Goal: Communication & Community: Answer question/provide support

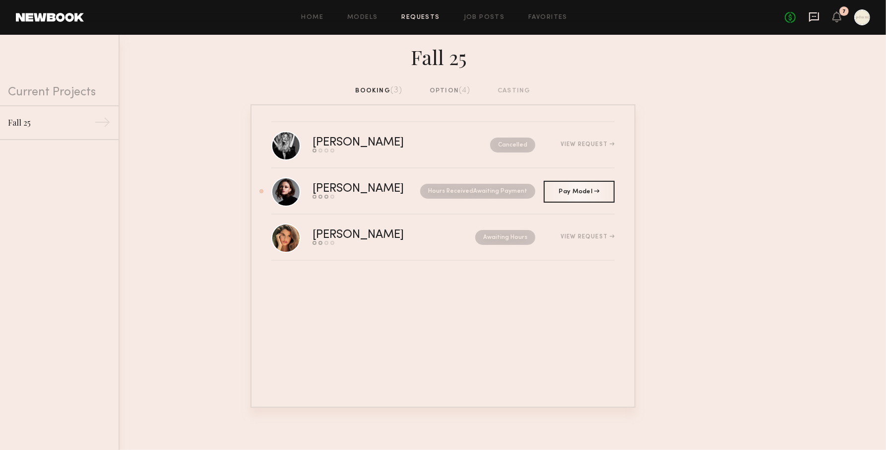
click at [813, 21] on icon at bounding box center [814, 16] width 11 height 11
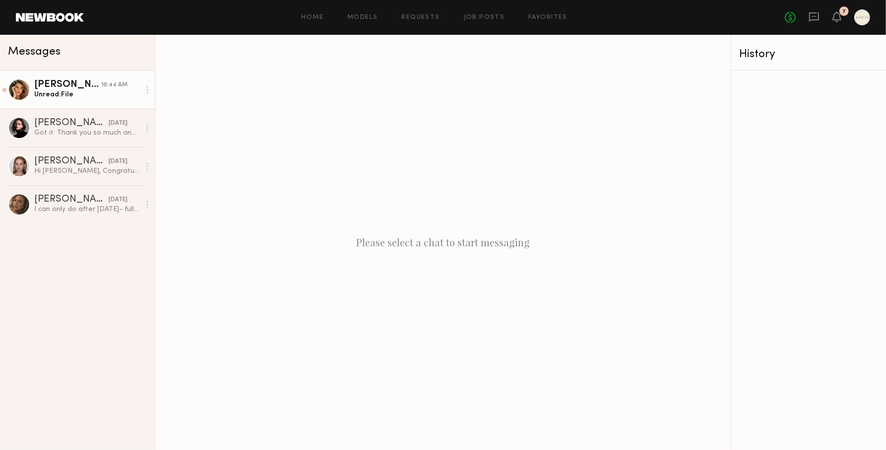
click at [81, 92] on div "Unread: File" at bounding box center [87, 94] width 106 height 9
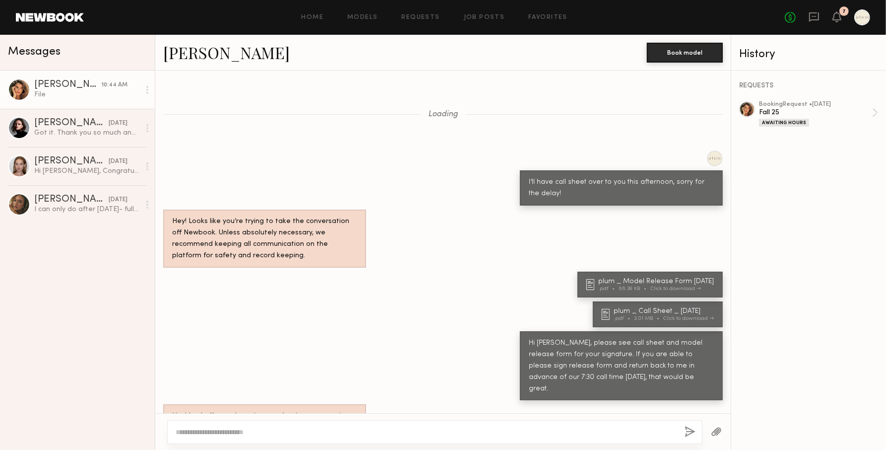
scroll to position [451, 0]
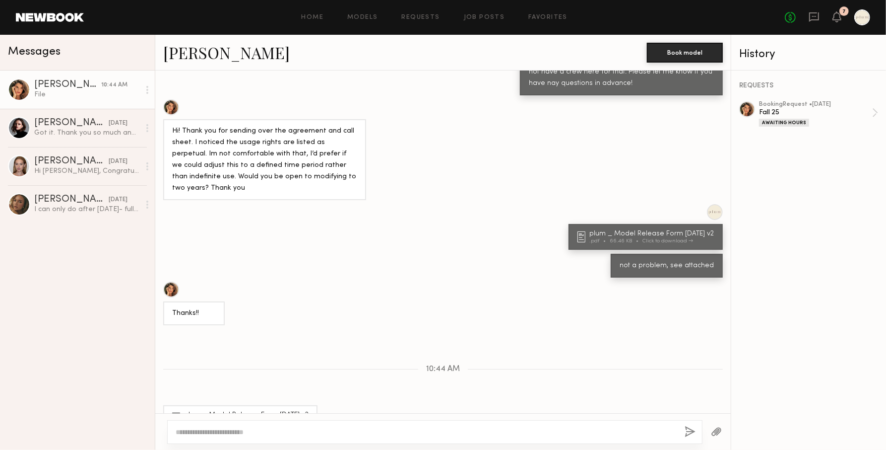
click at [271, 411] on div "plum _ Model Release Form [DATE] v2" at bounding box center [248, 414] width 128 height 7
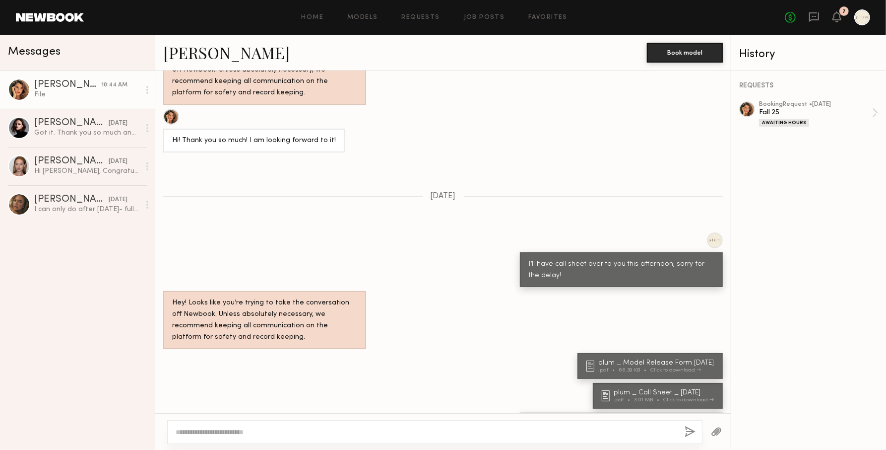
scroll to position [1005, 0]
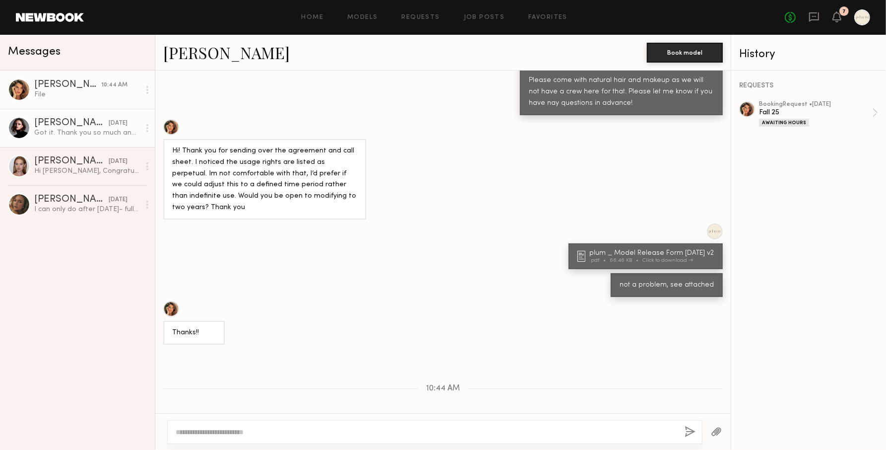
click at [88, 132] on div "Got it. Thank you so much and see you [DATE]:)" at bounding box center [87, 132] width 106 height 9
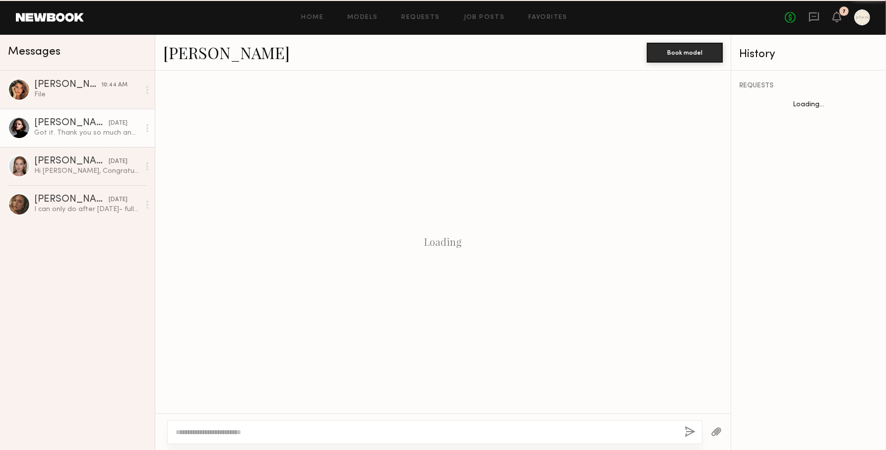
scroll to position [659, 0]
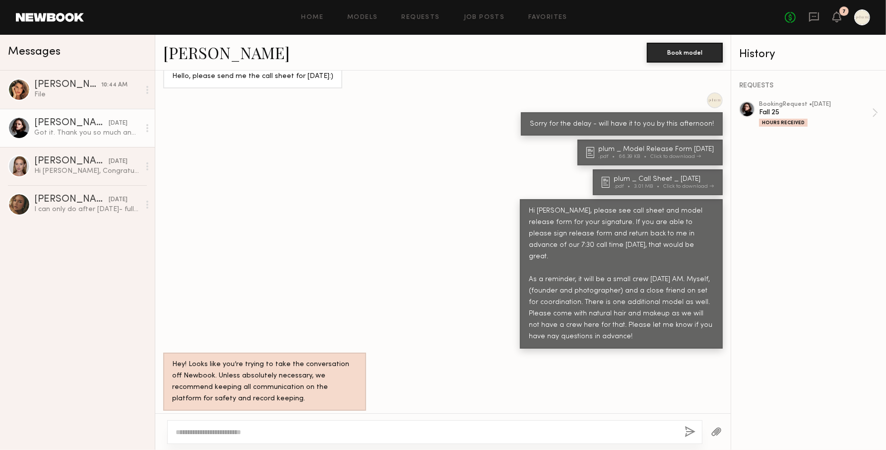
click at [252, 438] on div at bounding box center [434, 432] width 535 height 24
click at [721, 434] on button "button" at bounding box center [716, 432] width 11 height 12
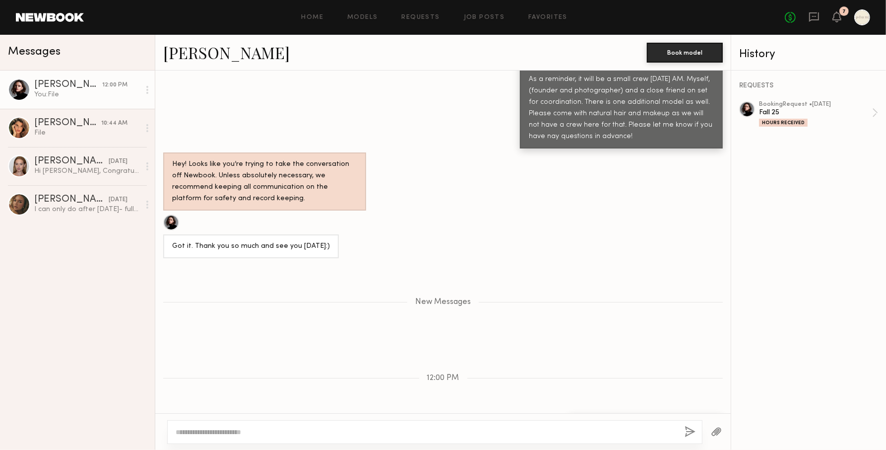
click at [318, 427] on textarea at bounding box center [426, 432] width 501 height 10
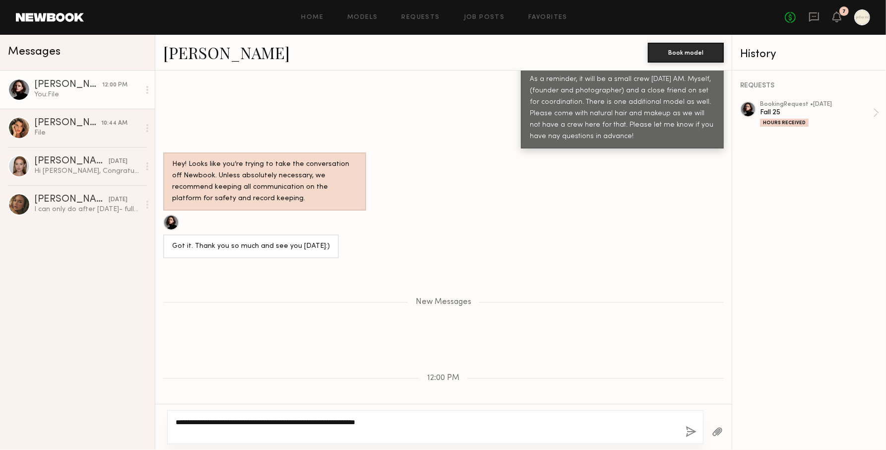
type textarea "**********"
click at [833, 22] on div "7" at bounding box center [837, 17] width 9 height 12
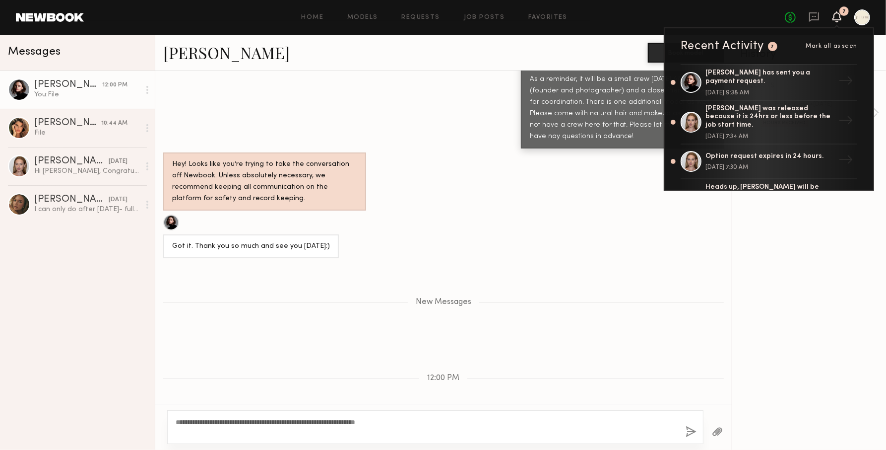
click at [363, 109] on div "Hi [PERSON_NAME], please see call sheet and model release form for your signatu…" at bounding box center [443, 73] width 577 height 149
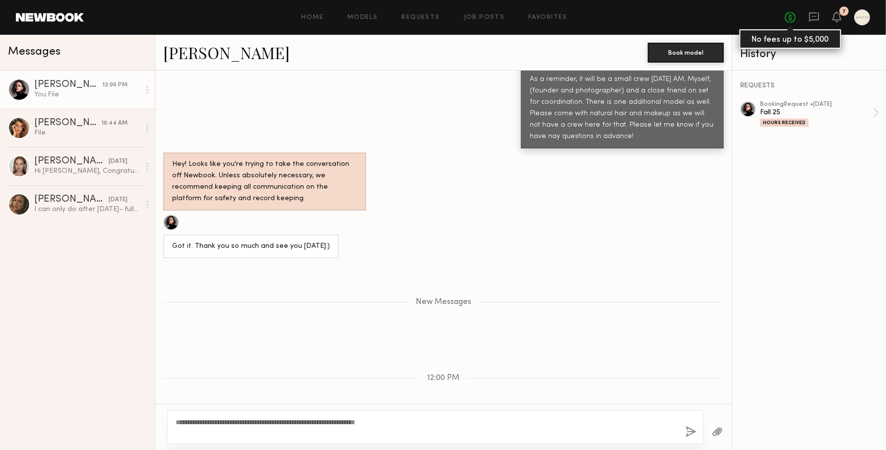
click at [794, 20] on link "No fees up to $5,000" at bounding box center [790, 17] width 11 height 11
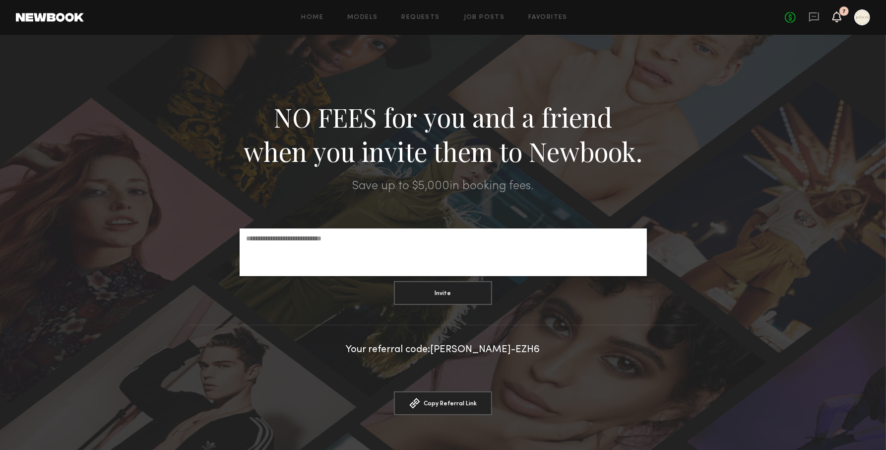
click at [834, 21] on icon at bounding box center [837, 16] width 9 height 11
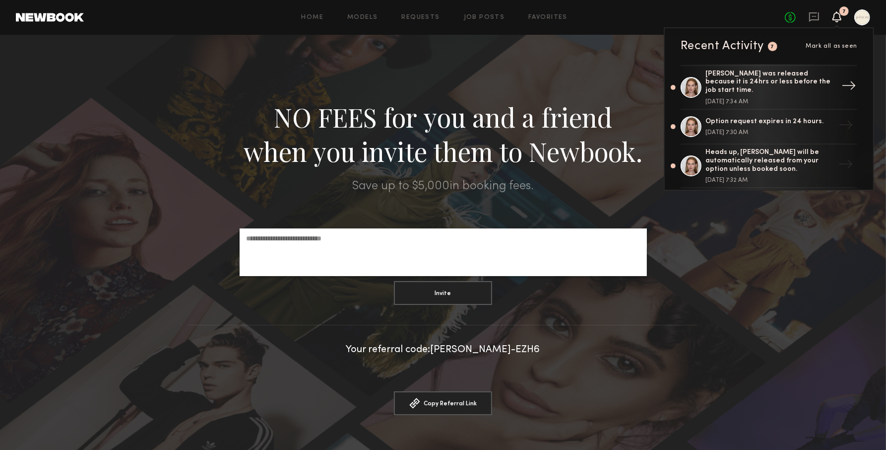
scroll to position [52, 0]
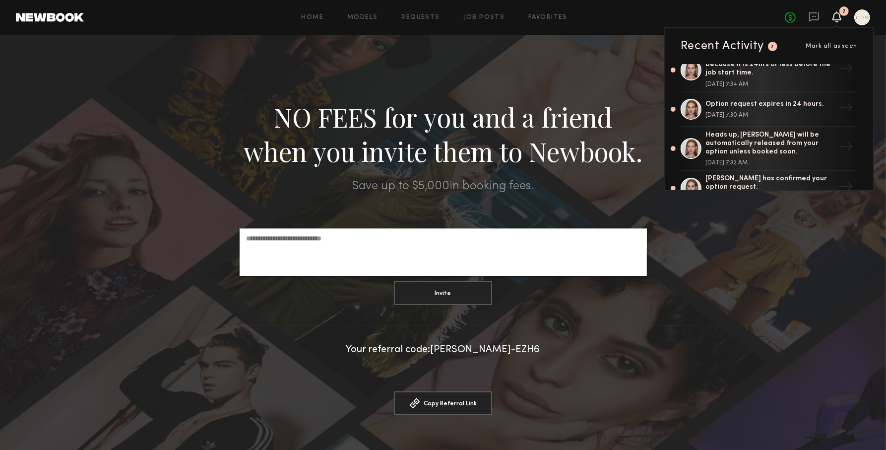
click at [835, 27] on div "Recent Activity 7 Mark all as seen [PERSON_NAME] has sent you a payment request…" at bounding box center [769, 108] width 210 height 163
click at [824, 18] on div "No fees up to $5,000 7 Recent Activity 7 Mark all as seen [PERSON_NAME] has sen…" at bounding box center [827, 17] width 85 height 16
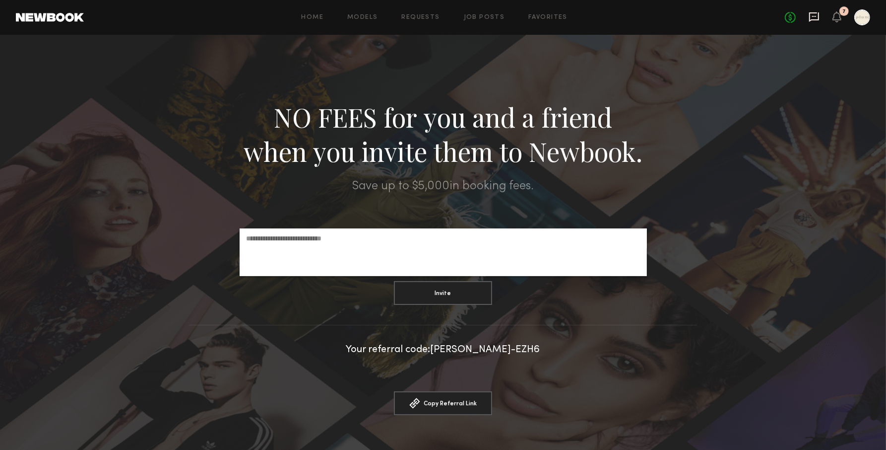
click at [811, 18] on icon at bounding box center [814, 16] width 11 height 11
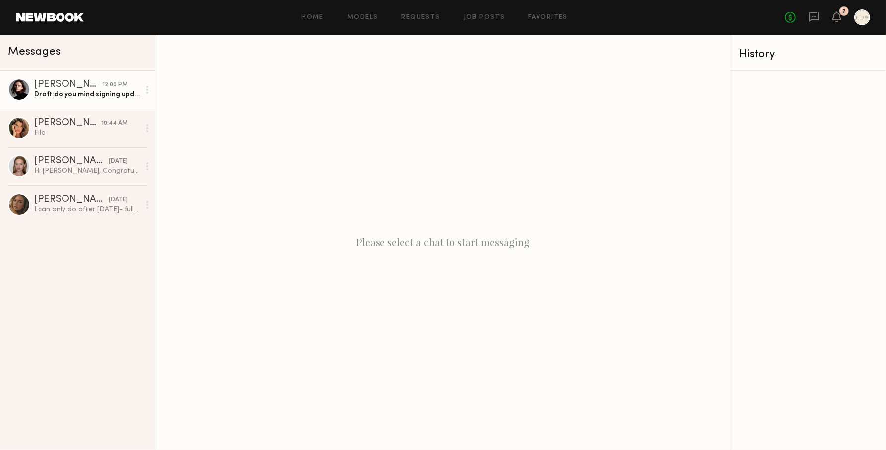
click at [68, 92] on div "Draft: do you mind signing updated release form? and then will submit payment!" at bounding box center [87, 94] width 106 height 9
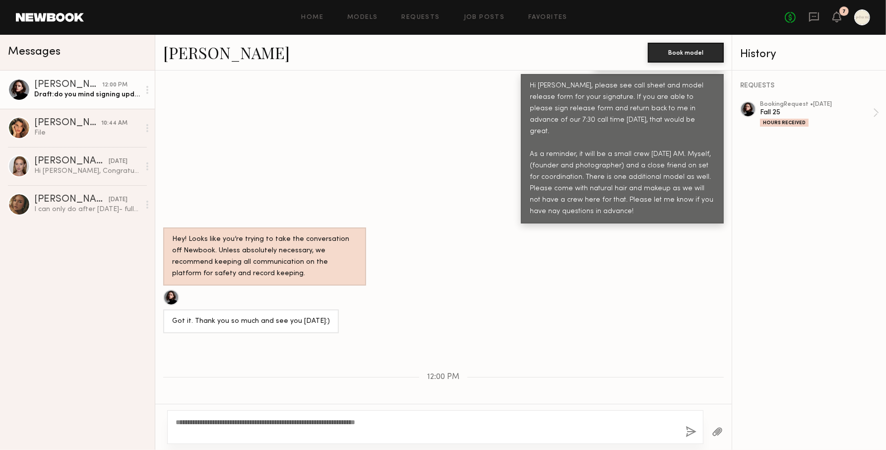
scroll to position [792, 0]
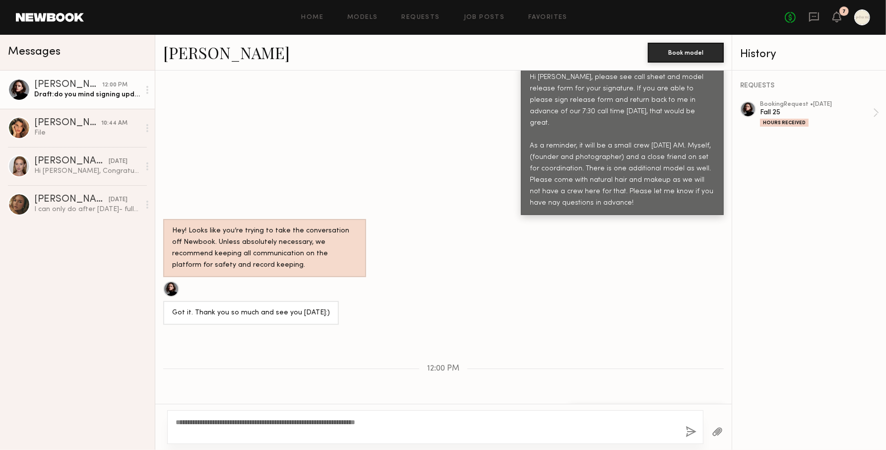
click at [486, 420] on textarea "**********" at bounding box center [427, 427] width 502 height 20
click at [691, 433] on button "button" at bounding box center [691, 432] width 11 height 12
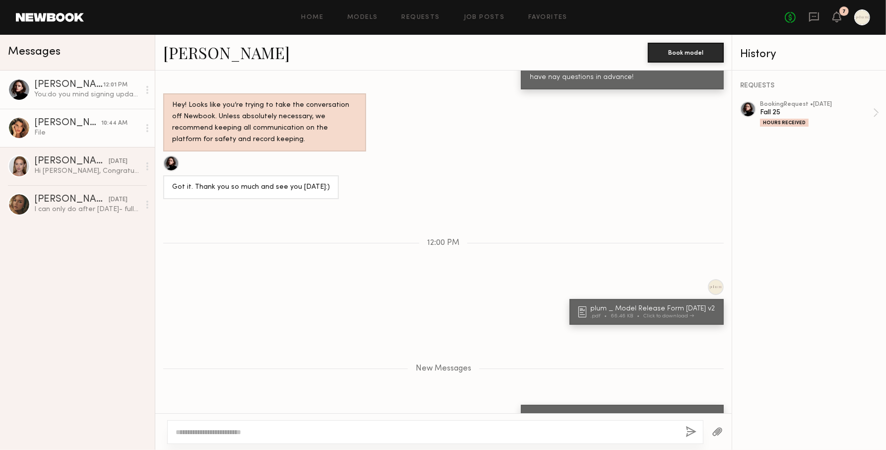
click at [78, 124] on div "[PERSON_NAME]" at bounding box center [67, 123] width 67 height 10
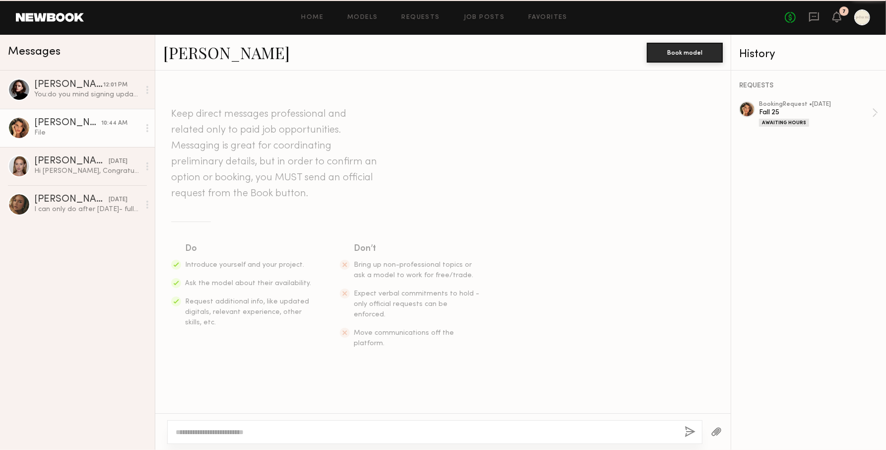
scroll to position [1005, 0]
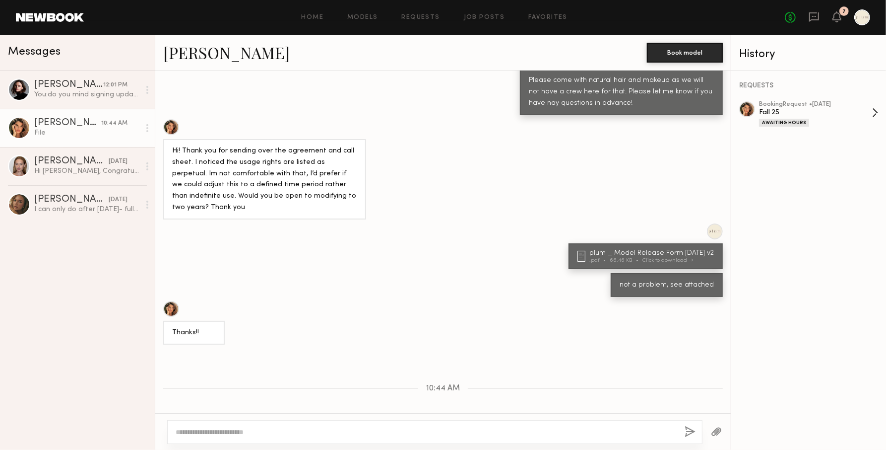
click at [846, 113] on div "Fall 25" at bounding box center [815, 112] width 113 height 9
